Goal: Information Seeking & Learning: Learn about a topic

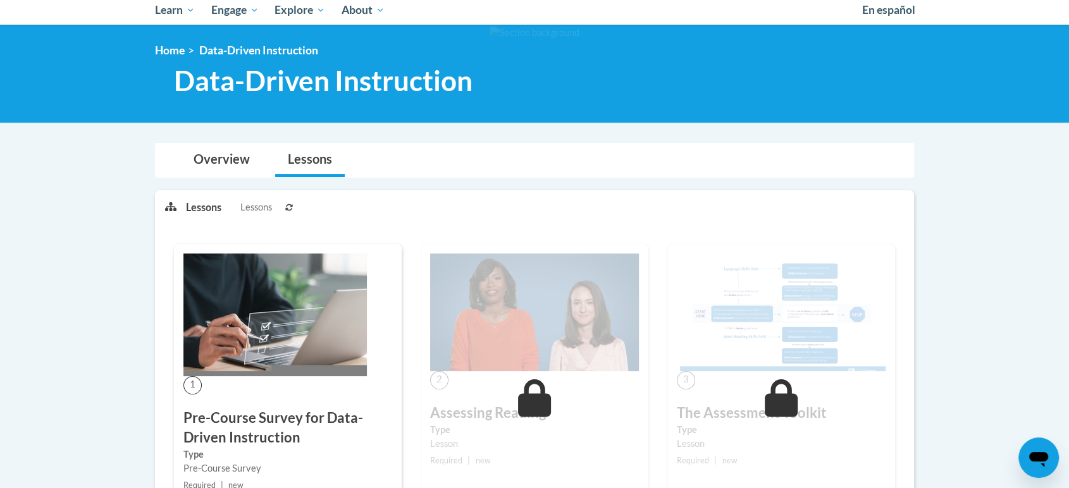
scroll to position [281, 0]
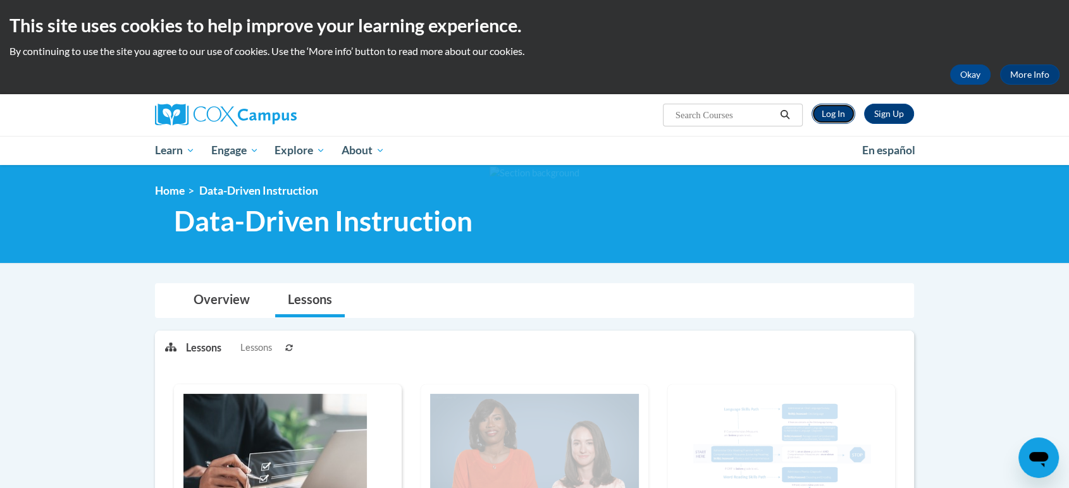
click at [835, 114] on link "Log In" at bounding box center [833, 114] width 44 height 20
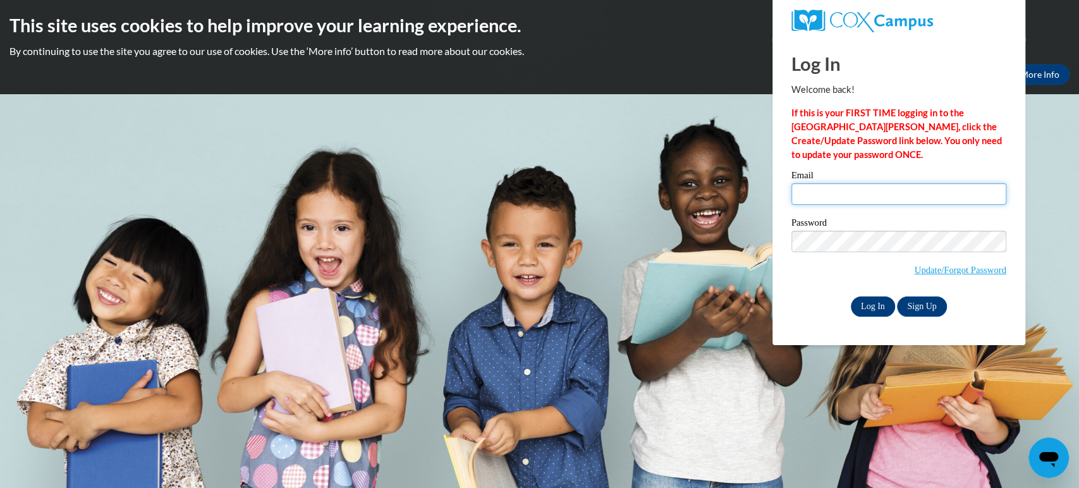
type input "ahartnel@kusd.edu"
click at [871, 298] on input "Log In" at bounding box center [873, 307] width 44 height 20
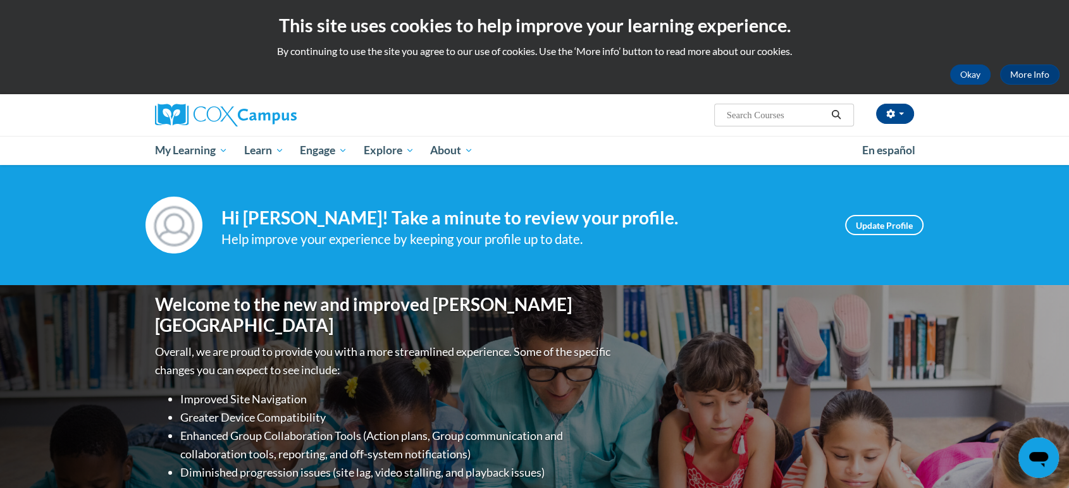
scroll to position [351, 0]
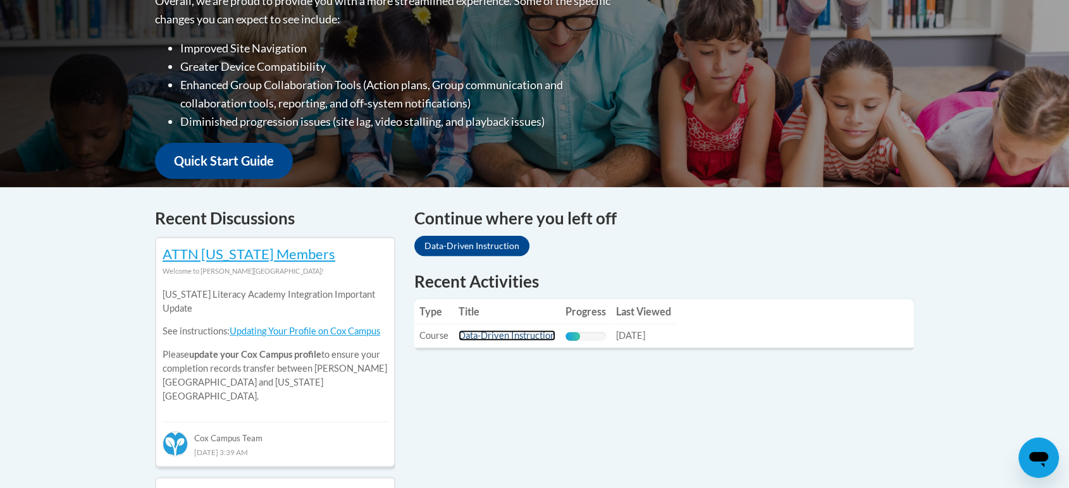
click at [505, 333] on link "Data-Driven Instruction" at bounding box center [506, 335] width 97 height 11
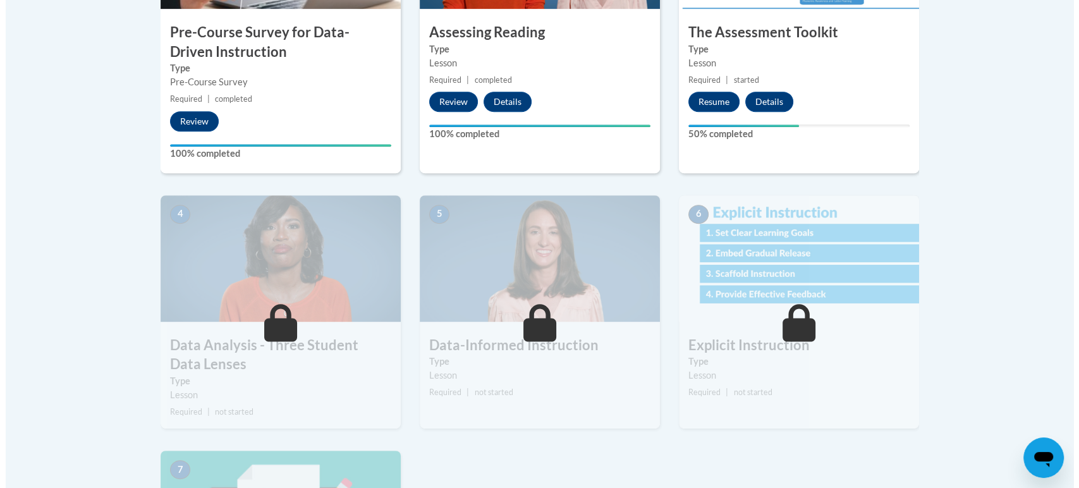
scroll to position [491, 0]
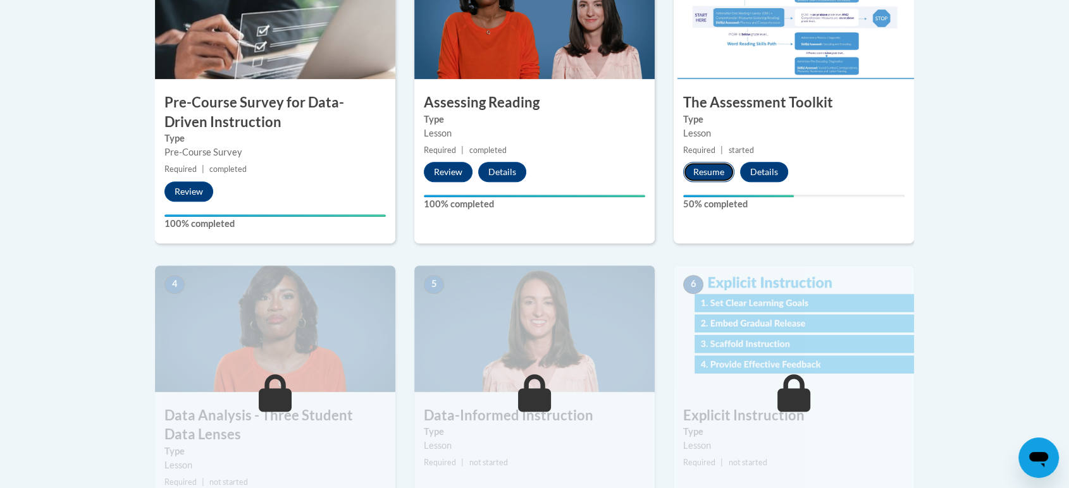
click at [709, 171] on button "Resume" at bounding box center [708, 172] width 51 height 20
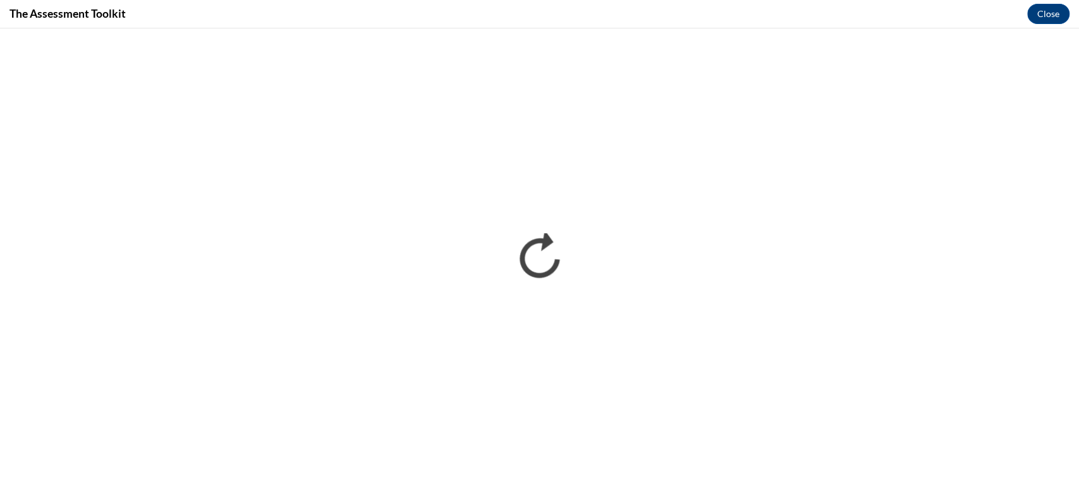
scroll to position [0, 0]
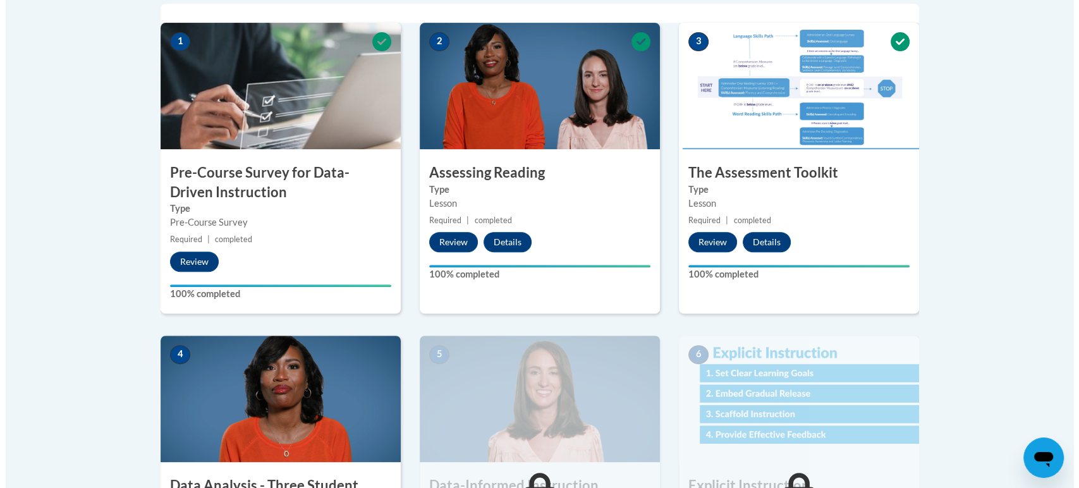
scroll to position [702, 0]
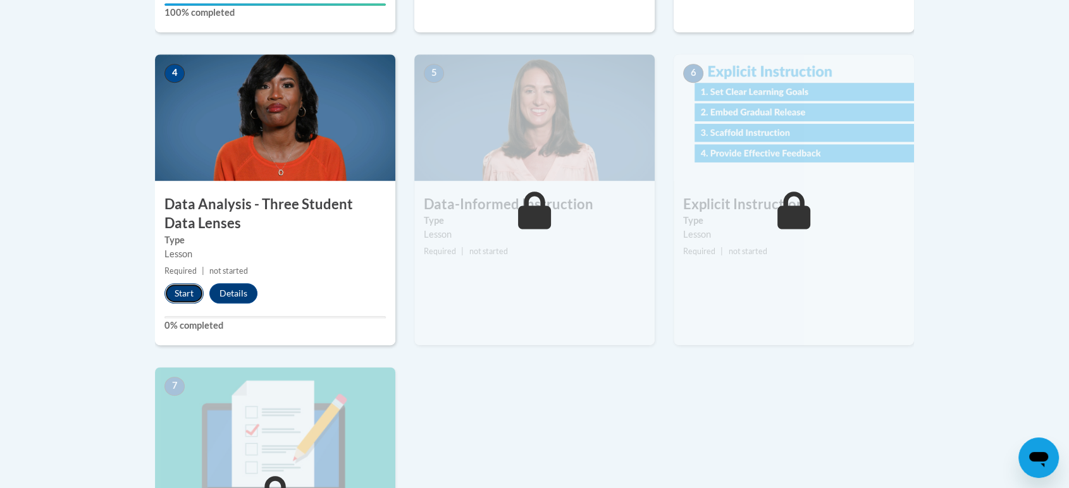
click at [181, 286] on button "Start" at bounding box center [183, 293] width 39 height 20
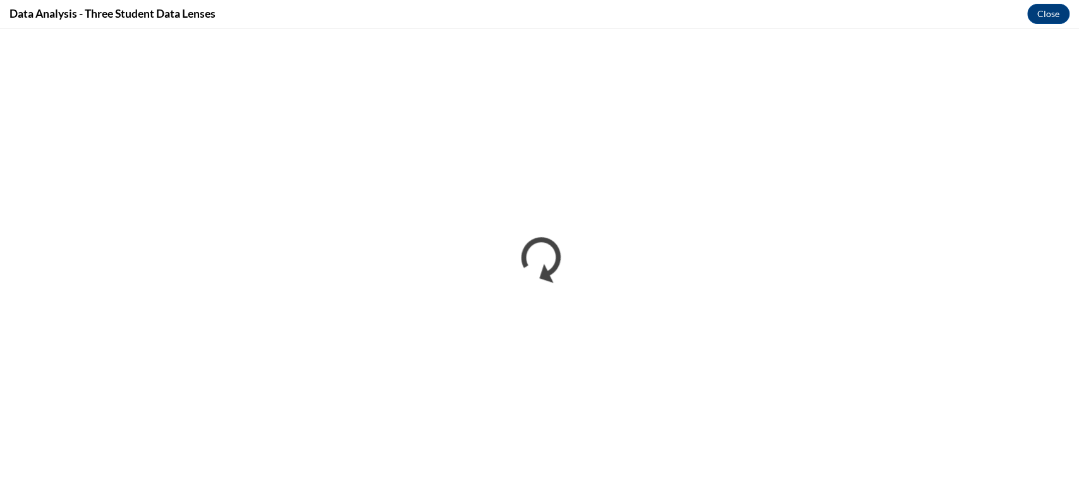
scroll to position [0, 0]
